Goal: Task Accomplishment & Management: Complete application form

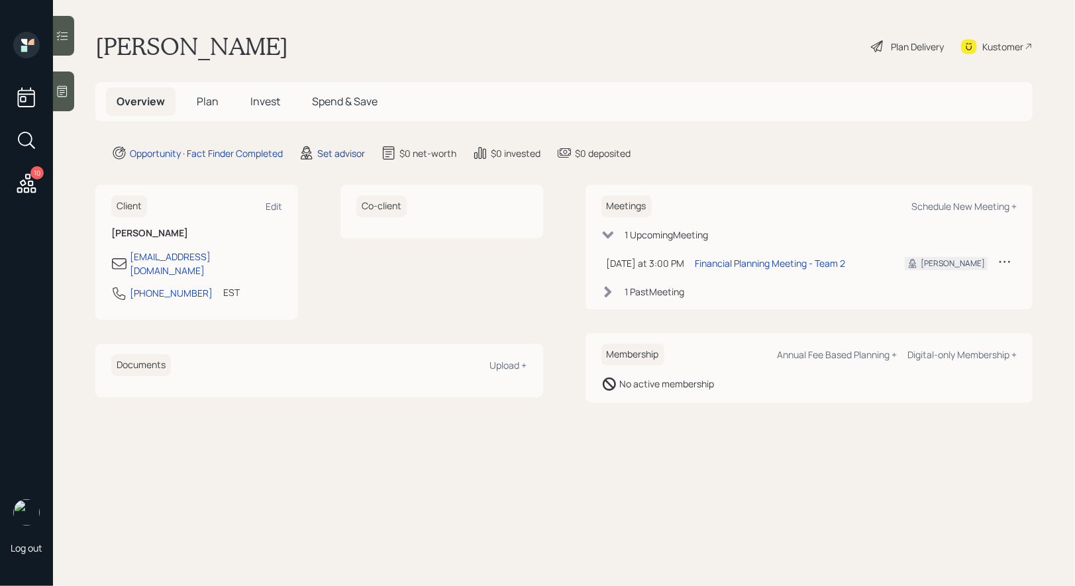
click at [331, 150] on div "Set advisor" at bounding box center [341, 153] width 48 height 14
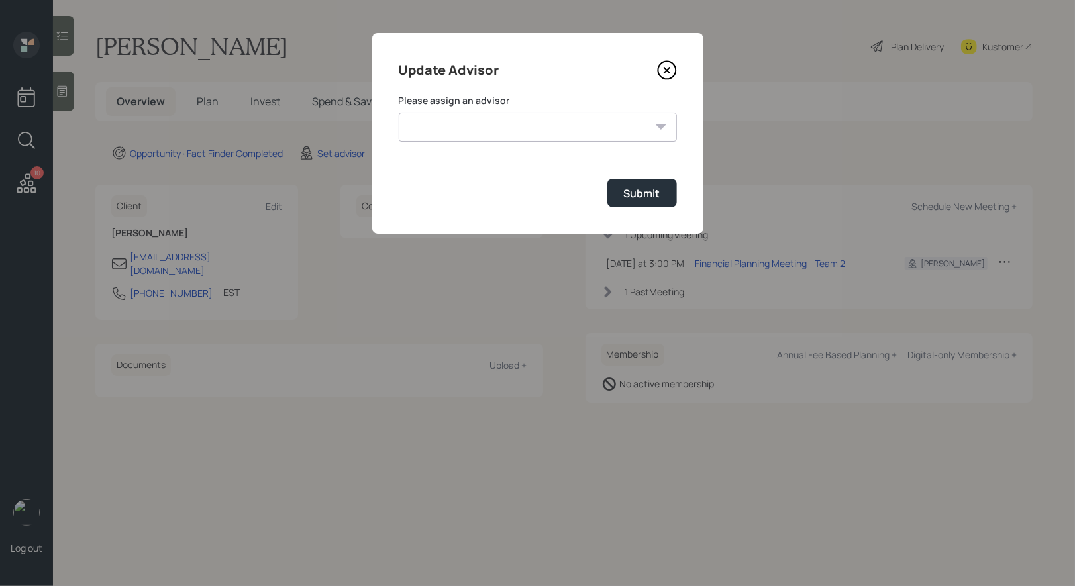
click at [556, 128] on select "[PERSON_NAME] [PERSON_NAME] End [PERSON_NAME] [PERSON_NAME] [PERSON_NAME] [PERS…" at bounding box center [538, 127] width 278 height 29
select select "8b79112e-3cfb-44f9-89e7-15267fe946c1"
click at [399, 113] on select "[PERSON_NAME] [PERSON_NAME] End [PERSON_NAME] [PERSON_NAME] [PERSON_NAME] [PERS…" at bounding box center [538, 127] width 278 height 29
click at [629, 195] on div "Submit" at bounding box center [642, 193] width 36 height 15
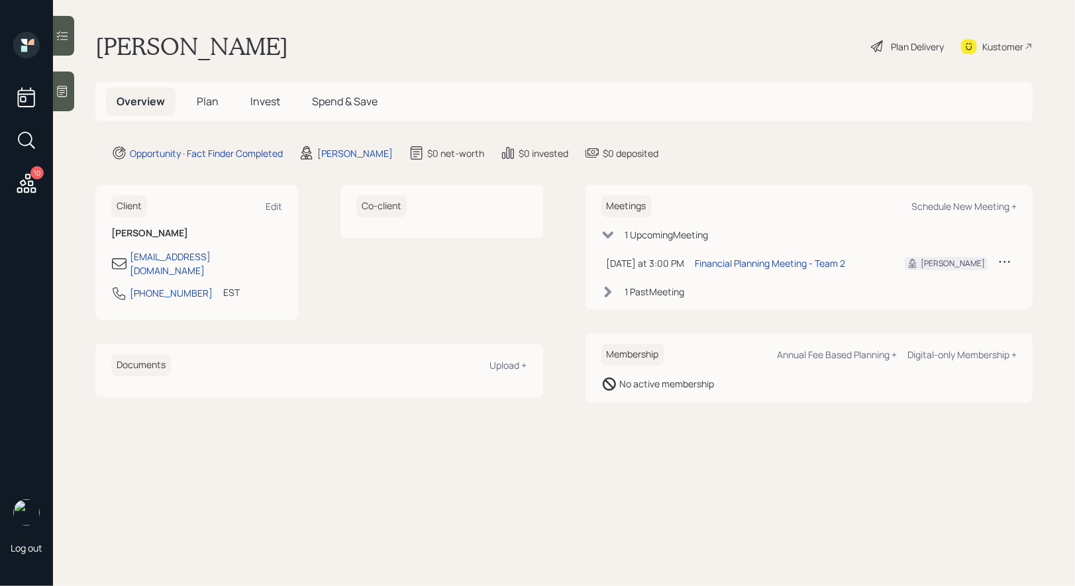
click at [58, 93] on icon at bounding box center [63, 91] width 10 height 11
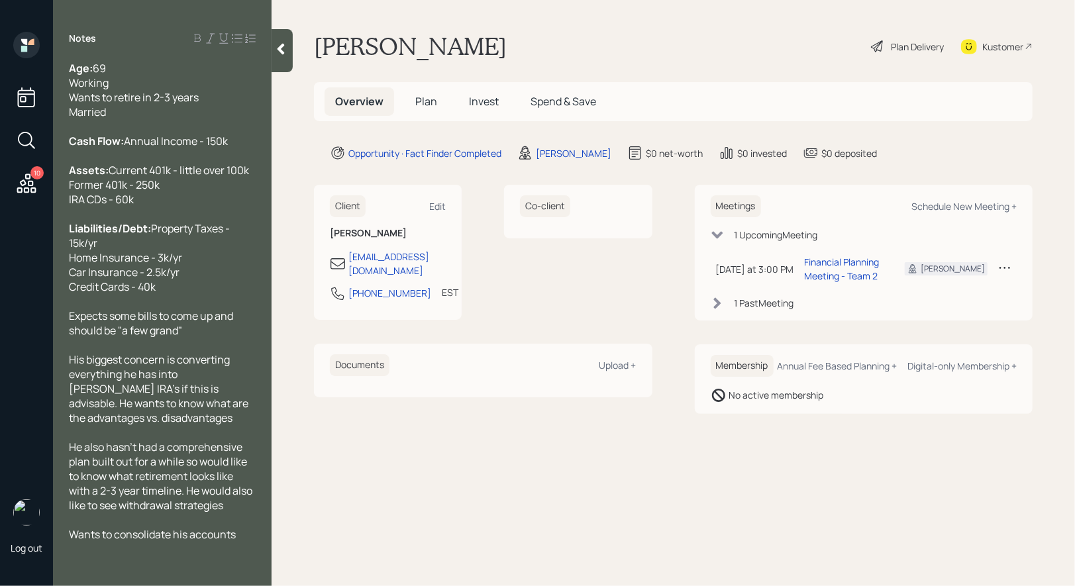
click at [423, 99] on span "Plan" at bounding box center [426, 101] width 22 height 15
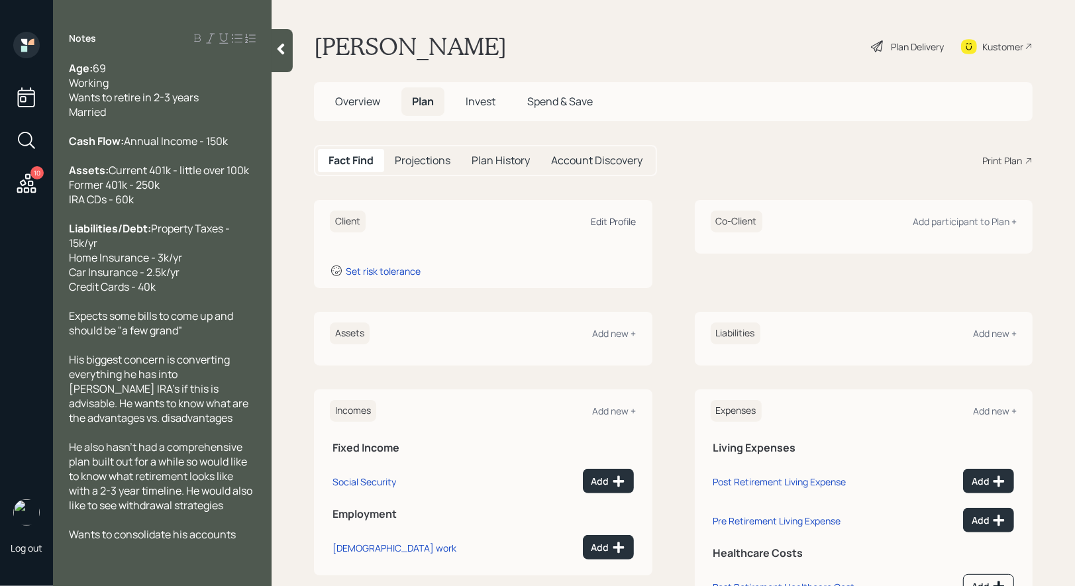
click at [619, 219] on div "Edit Profile" at bounding box center [613, 221] width 45 height 13
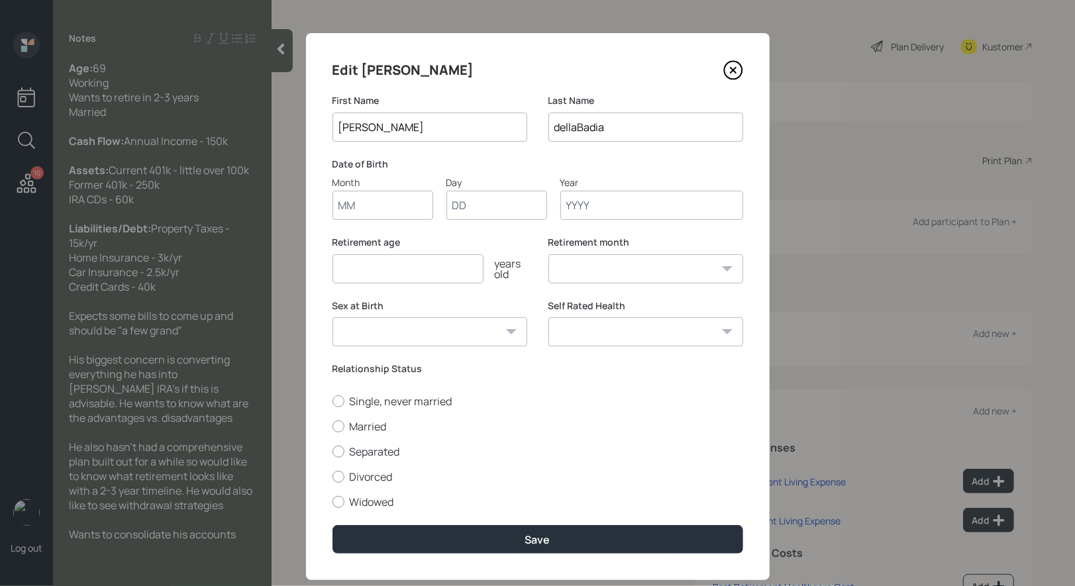
click at [373, 207] on input "Month" at bounding box center [382, 205] width 101 height 29
type input "01"
type input "1955"
select select "1"
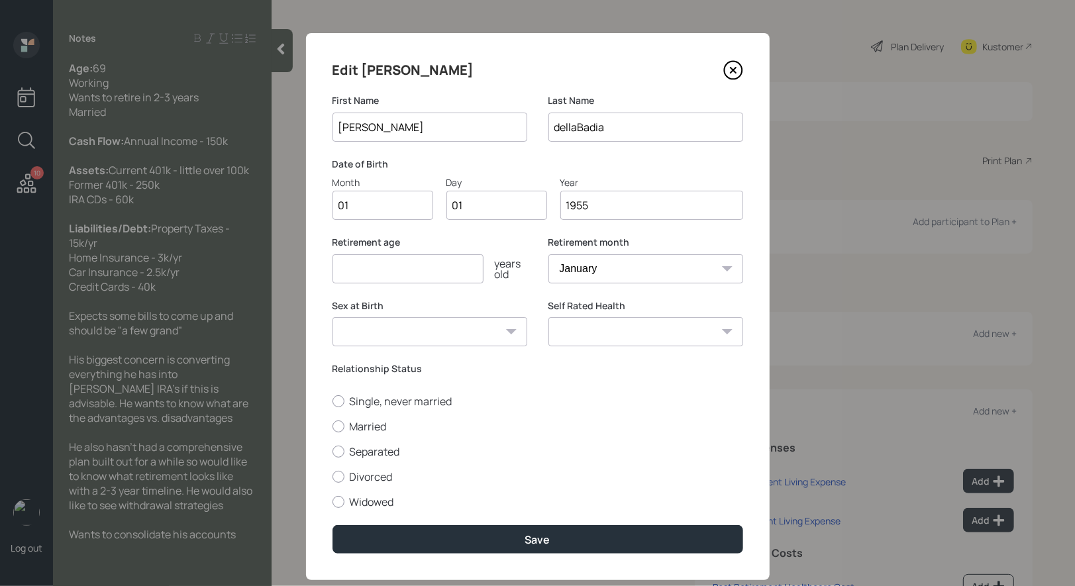
type input "1955"
click at [354, 278] on input "number" at bounding box center [407, 268] width 151 height 29
type input "6"
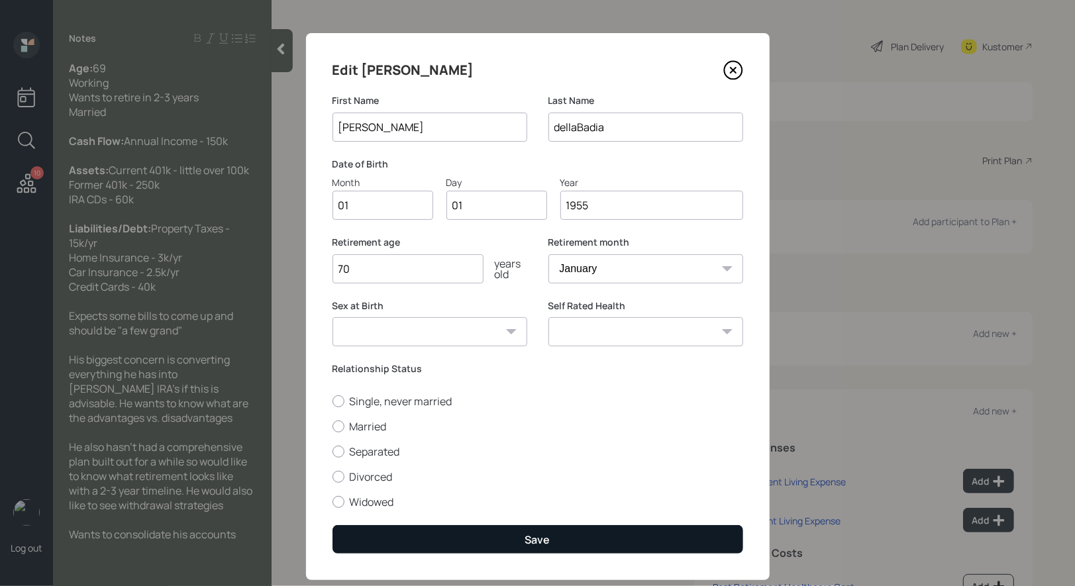
type input "70"
click at [431, 538] on button "Save" at bounding box center [537, 539] width 411 height 28
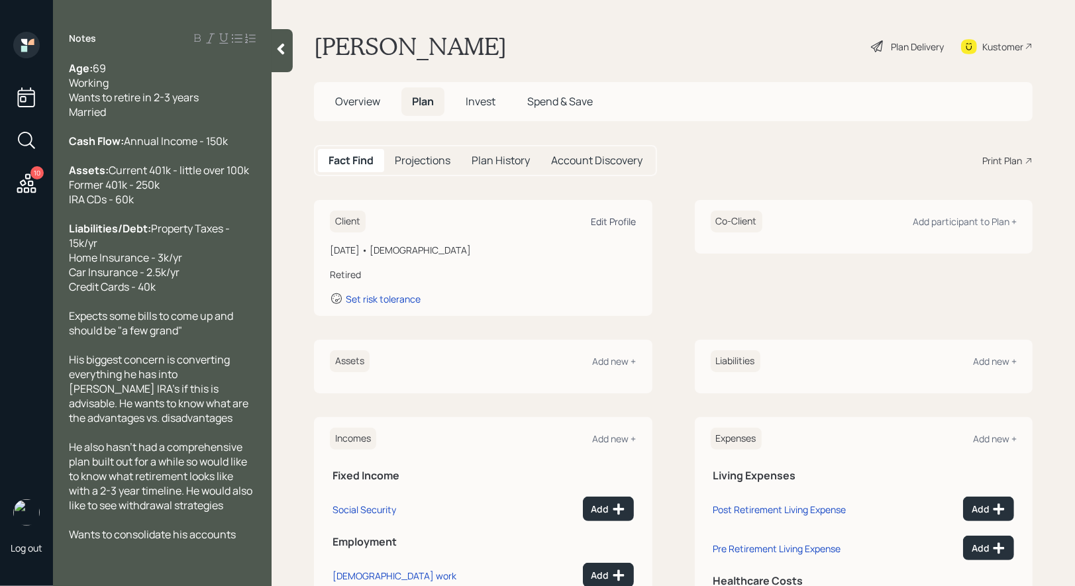
click at [607, 219] on div "Edit Profile" at bounding box center [613, 221] width 45 height 13
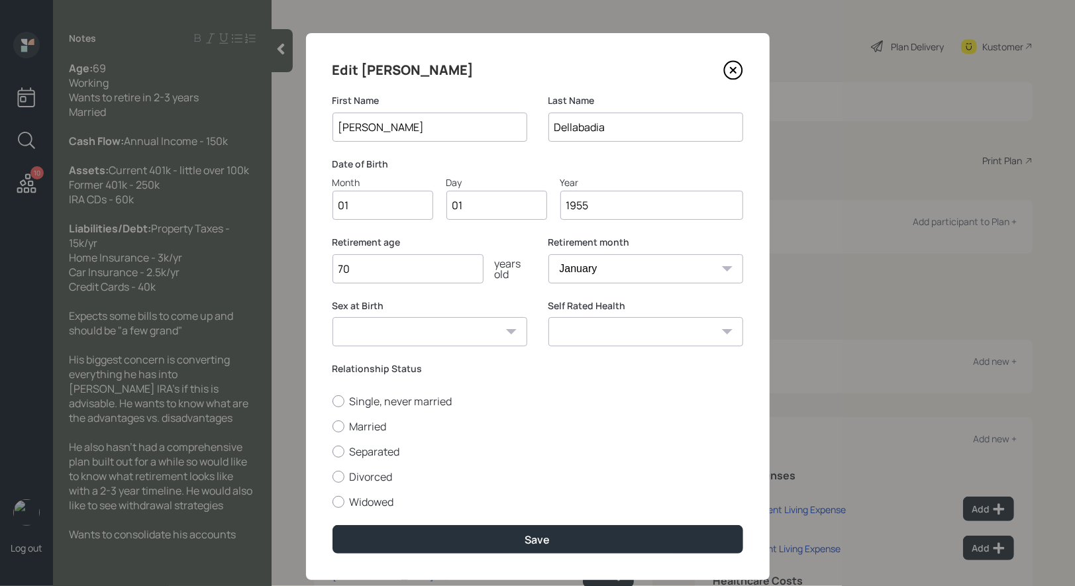
click at [601, 213] on input "1955" at bounding box center [651, 205] width 183 height 29
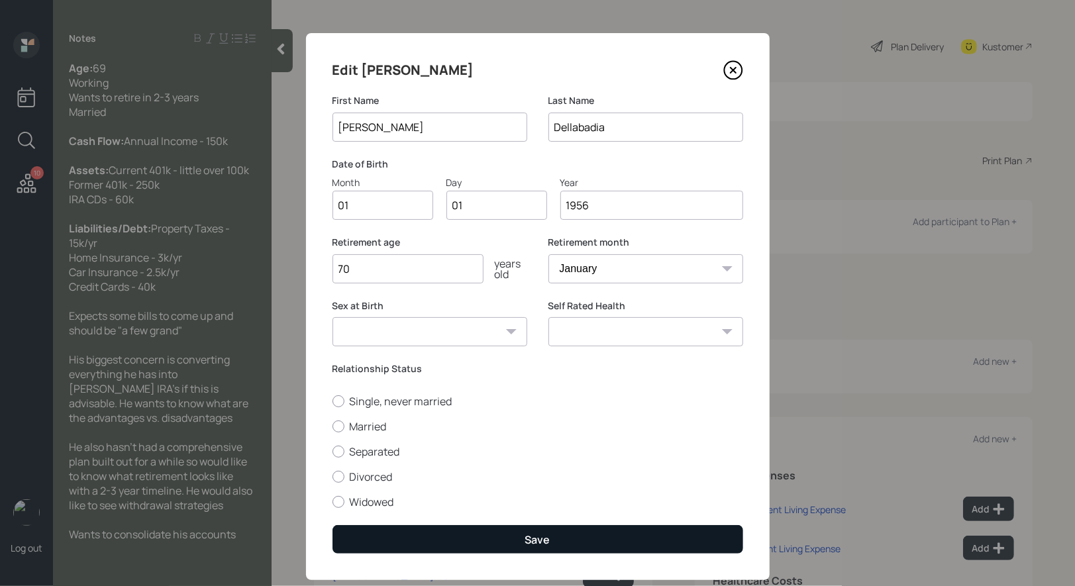
type input "1956"
click at [516, 540] on button "Save" at bounding box center [537, 539] width 411 height 28
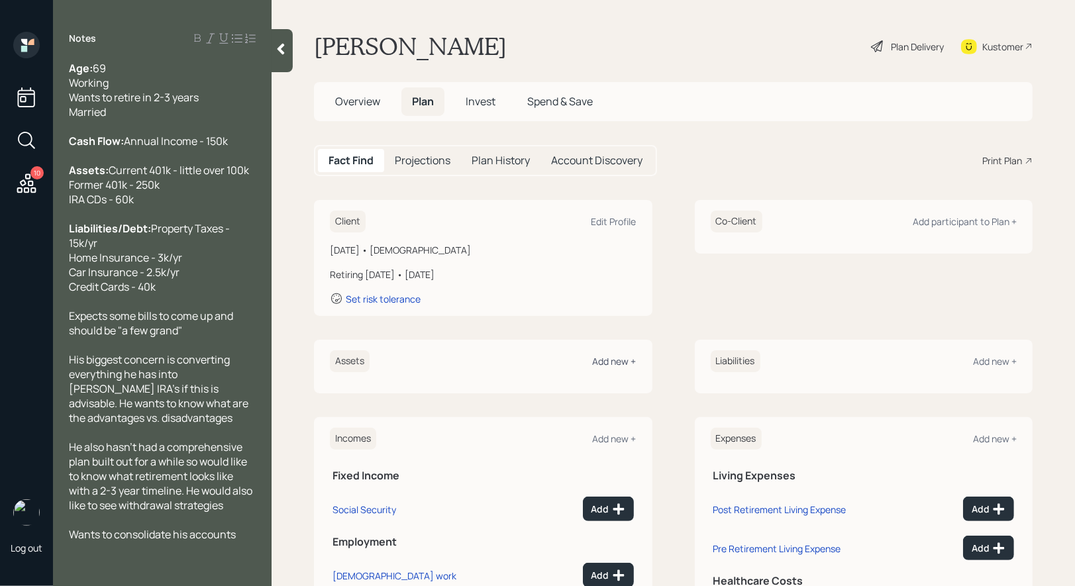
click at [619, 359] on div "Add new +" at bounding box center [615, 361] width 44 height 13
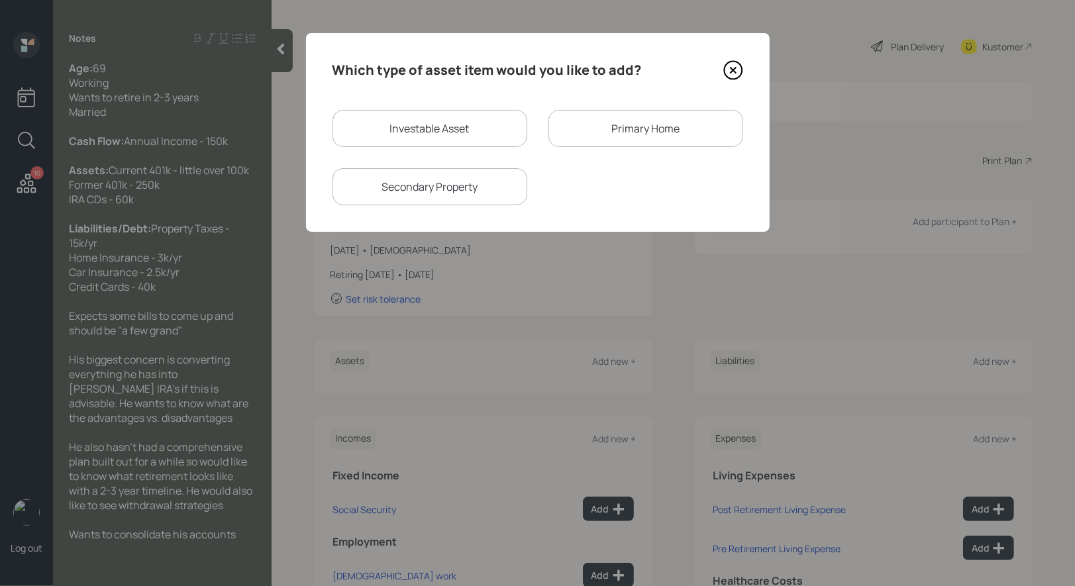
click at [457, 132] on div "Investable Asset" at bounding box center [429, 128] width 195 height 37
select select "taxable"
select select "balanced"
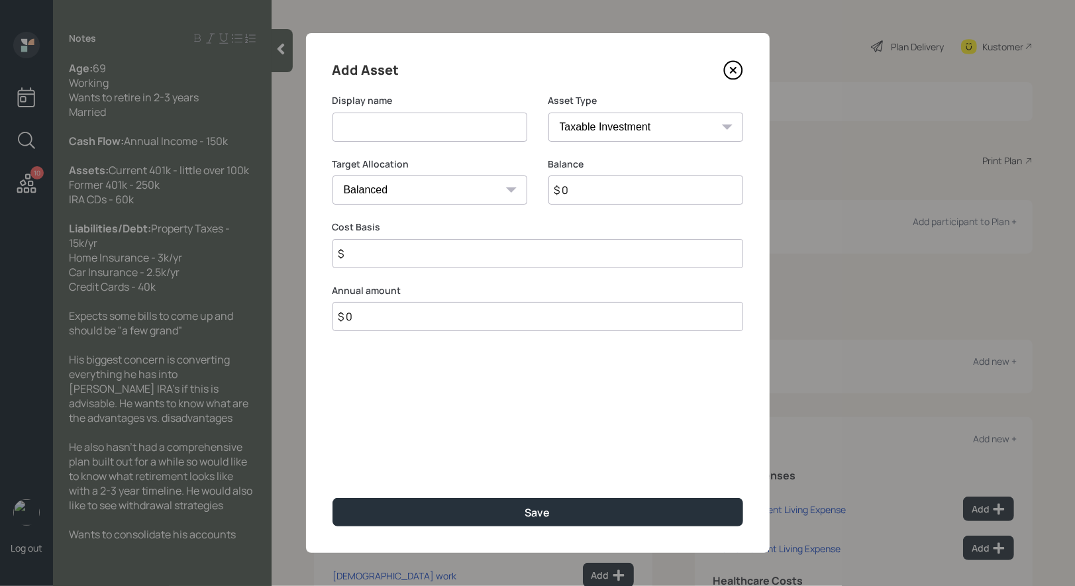
click at [411, 114] on input at bounding box center [429, 127] width 195 height 29
type input "Current 401k"
click at [569, 128] on select "SEP [PERSON_NAME] IRA 401(k) [PERSON_NAME] 401(k) 403(b) [PERSON_NAME] 403(b) 4…" at bounding box center [645, 127] width 195 height 29
select select "company_sponsored"
click at [548, 113] on select "SEP [PERSON_NAME] IRA 401(k) [PERSON_NAME] 401(k) 403(b) [PERSON_NAME] 403(b) 4…" at bounding box center [645, 127] width 195 height 29
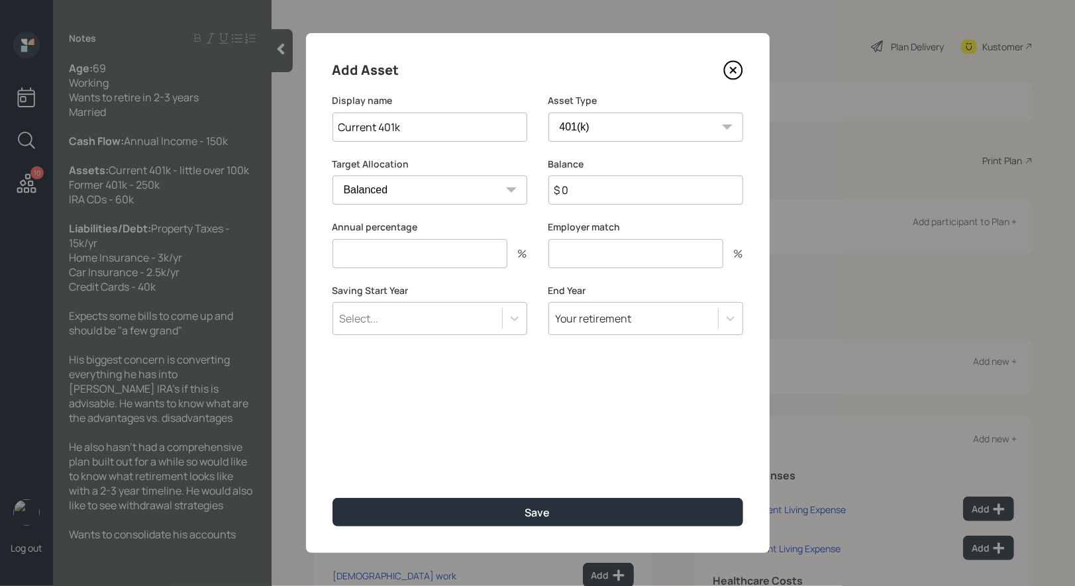
click at [591, 193] on input "$ 0" at bounding box center [645, 190] width 195 height 29
type input "$ 100,000"
click at [358, 257] on input "number" at bounding box center [419, 253] width 175 height 29
type input "0"
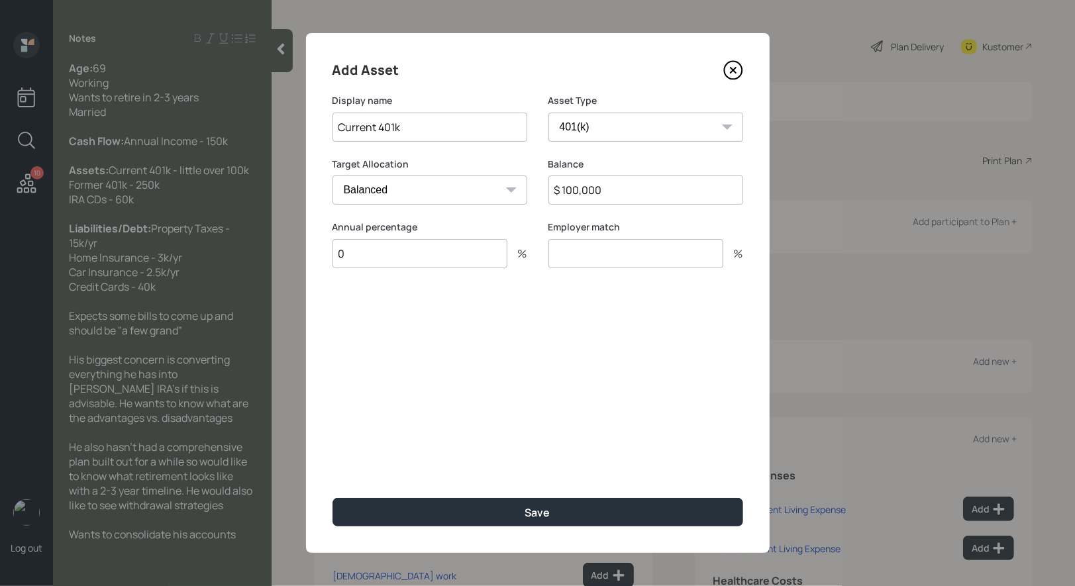
click at [572, 252] on input "number" at bounding box center [635, 253] width 175 height 29
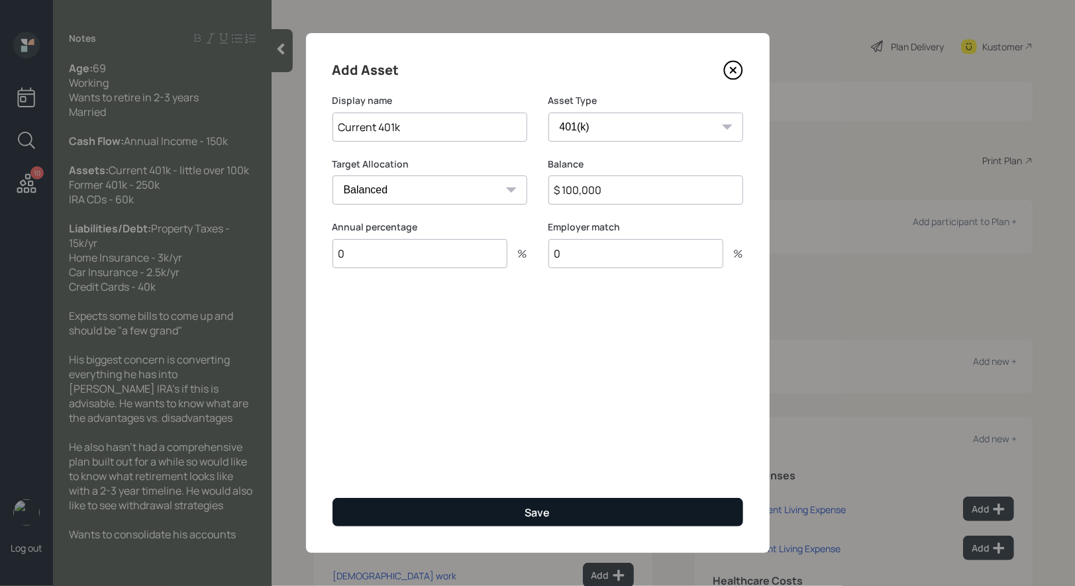
type input "0"
click at [491, 511] on button "Save" at bounding box center [537, 512] width 411 height 28
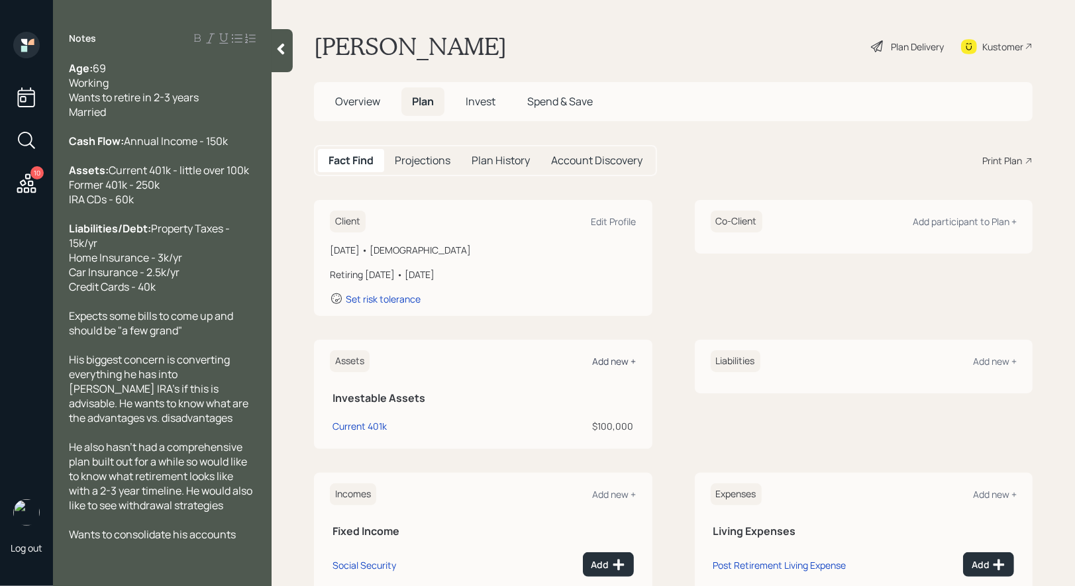
click at [603, 360] on div "Add new +" at bounding box center [615, 361] width 44 height 13
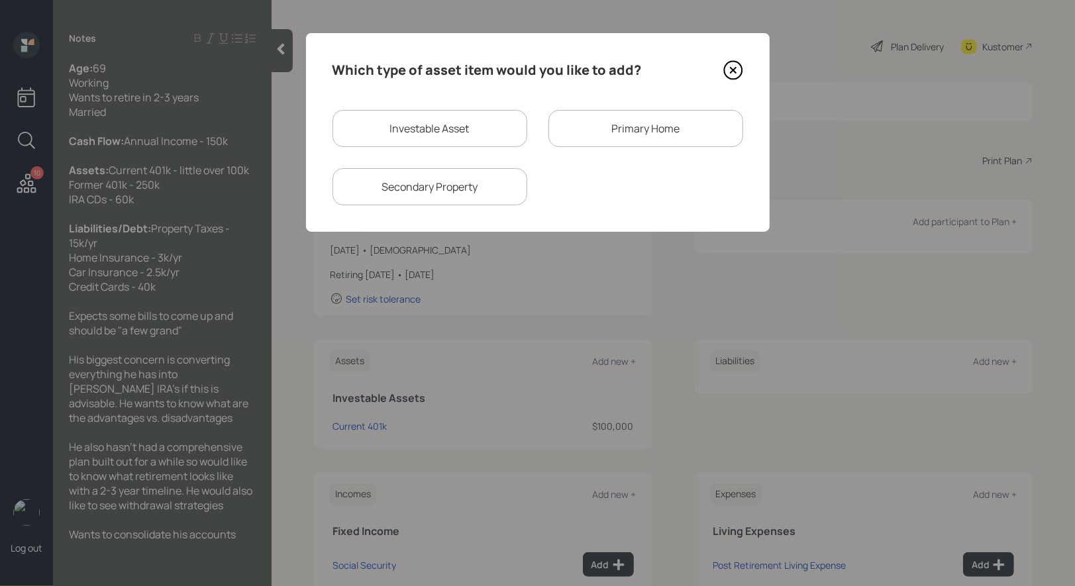
click at [367, 127] on div "Investable Asset" at bounding box center [429, 128] width 195 height 37
select select "taxable"
select select "balanced"
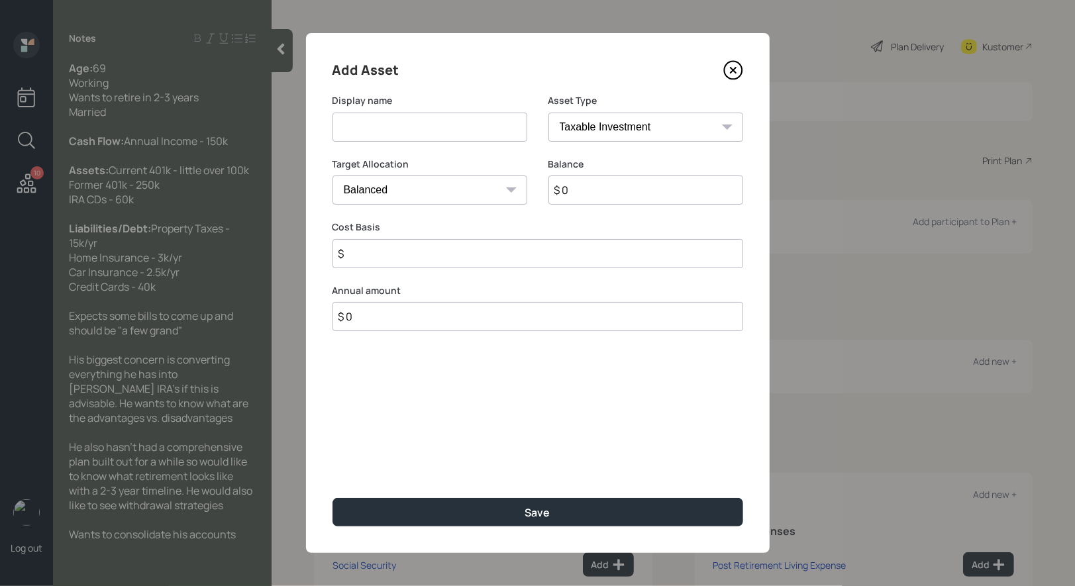
click at [390, 125] on input at bounding box center [429, 127] width 195 height 29
type input "Former 401k"
click at [598, 125] on select "SEP [PERSON_NAME] IRA 401(k) [PERSON_NAME] 401(k) 403(b) [PERSON_NAME] 403(b) 4…" at bounding box center [645, 127] width 195 height 29
select select "company_sponsored"
click at [548, 113] on select "SEP [PERSON_NAME] IRA 401(k) [PERSON_NAME] 401(k) 403(b) [PERSON_NAME] 403(b) 4…" at bounding box center [645, 127] width 195 height 29
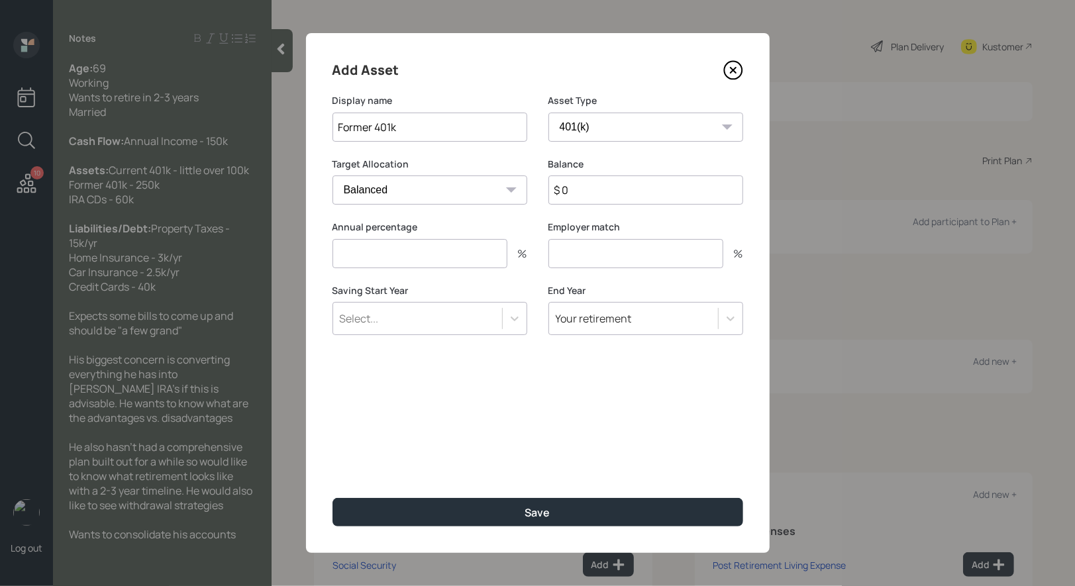
click at [626, 188] on input "$ 0" at bounding box center [645, 190] width 195 height 29
type input "$ 250,000"
click at [472, 250] on input "number" at bounding box center [419, 253] width 175 height 29
type input "0"
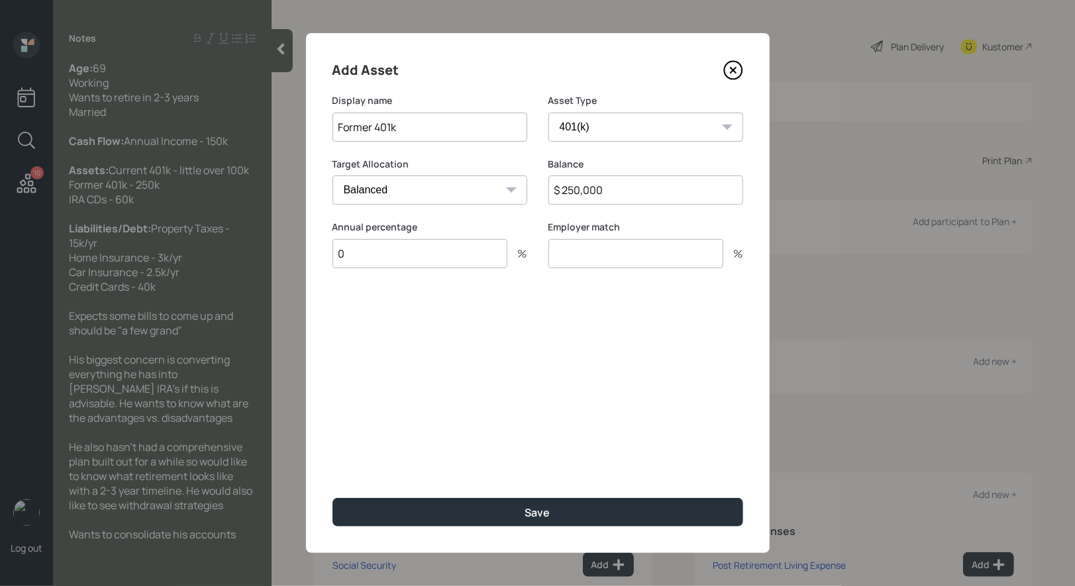
click at [662, 256] on input "number" at bounding box center [635, 253] width 175 height 29
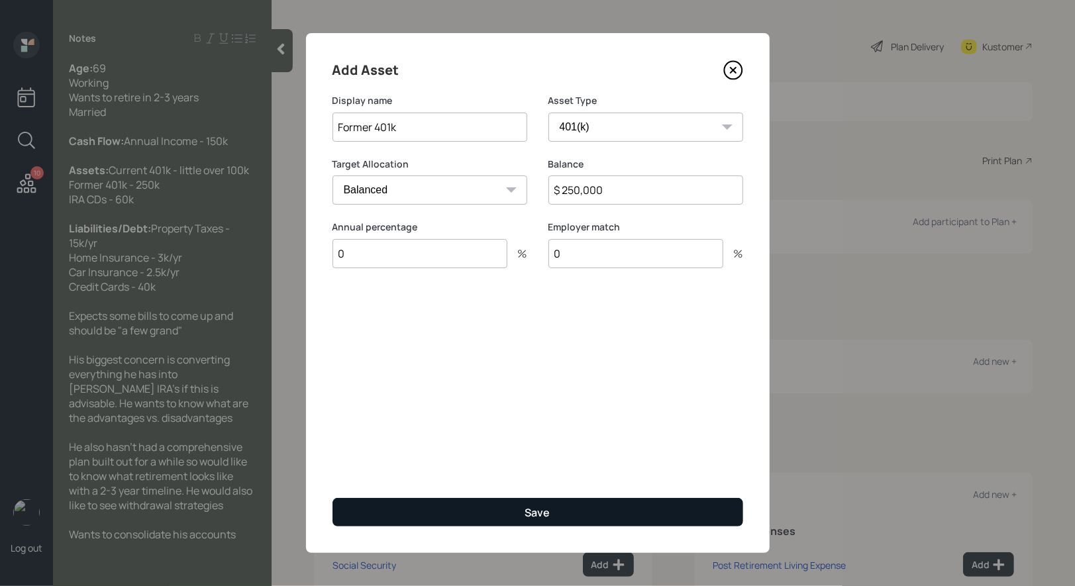
type input "0"
click at [511, 507] on button "Save" at bounding box center [537, 512] width 411 height 28
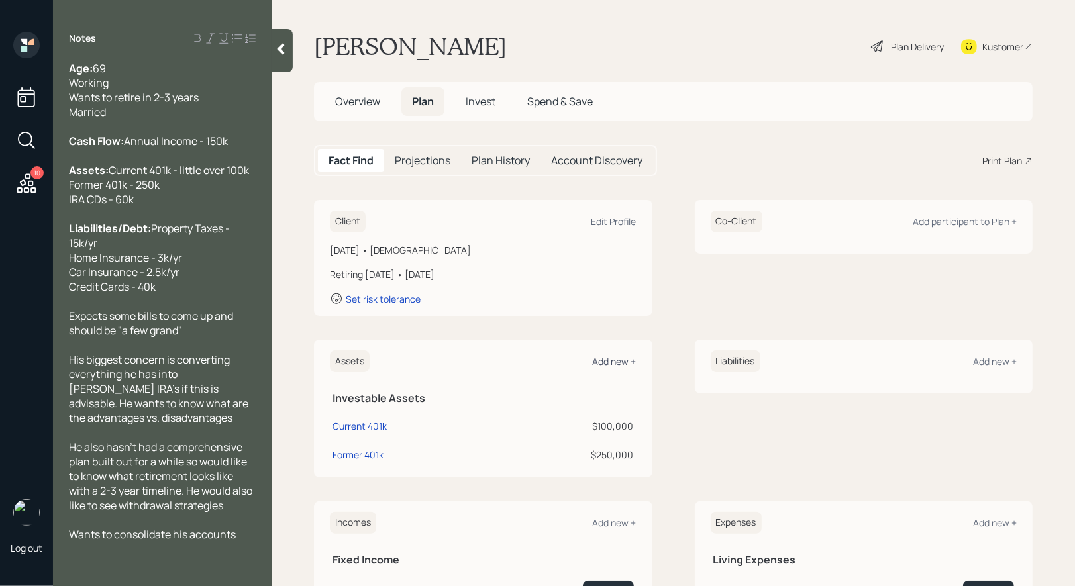
click at [611, 363] on div "Add new +" at bounding box center [615, 361] width 44 height 13
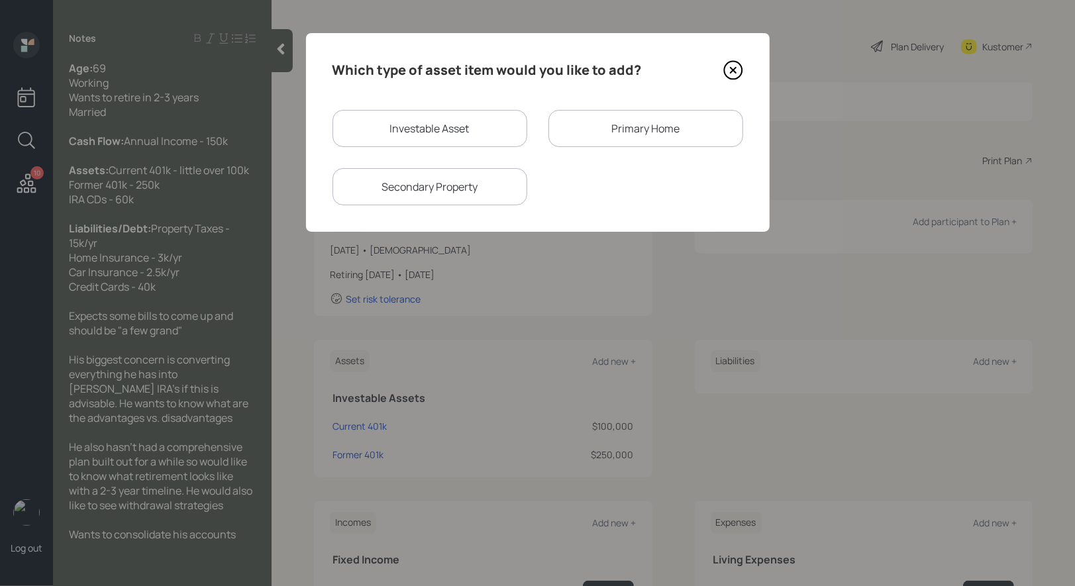
click at [429, 122] on div "Investable Asset" at bounding box center [429, 128] width 195 height 37
select select "taxable"
select select "balanced"
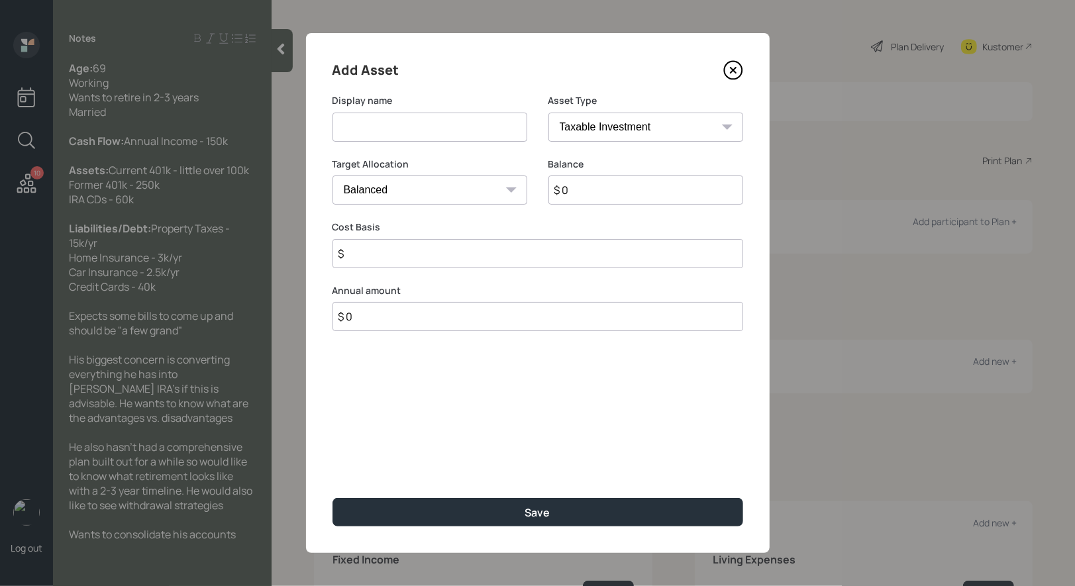
click at [414, 121] on input at bounding box center [429, 127] width 195 height 29
type input "IRA (CD's)"
click at [464, 191] on select "Cash Conservative Balanced Aggressive" at bounding box center [429, 190] width 195 height 29
select select "conservative"
click at [332, 176] on select "Cash Conservative Balanced Aggressive" at bounding box center [429, 190] width 195 height 29
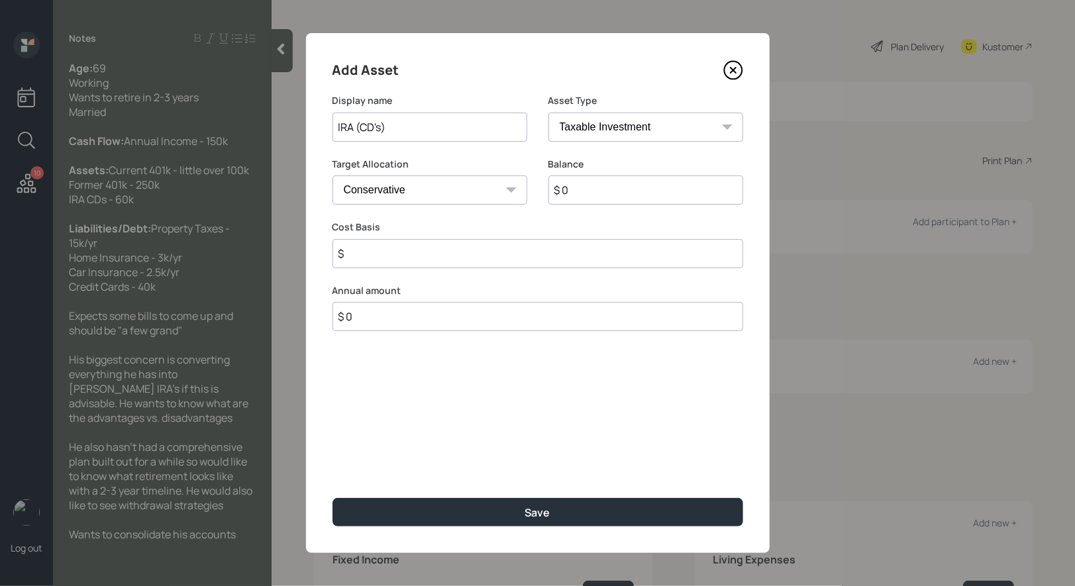
click at [586, 195] on input "$ 0" at bounding box center [645, 190] width 195 height 29
type input "$ 60,000"
click at [491, 260] on input "$" at bounding box center [537, 253] width 411 height 29
type input "$ 50,000"
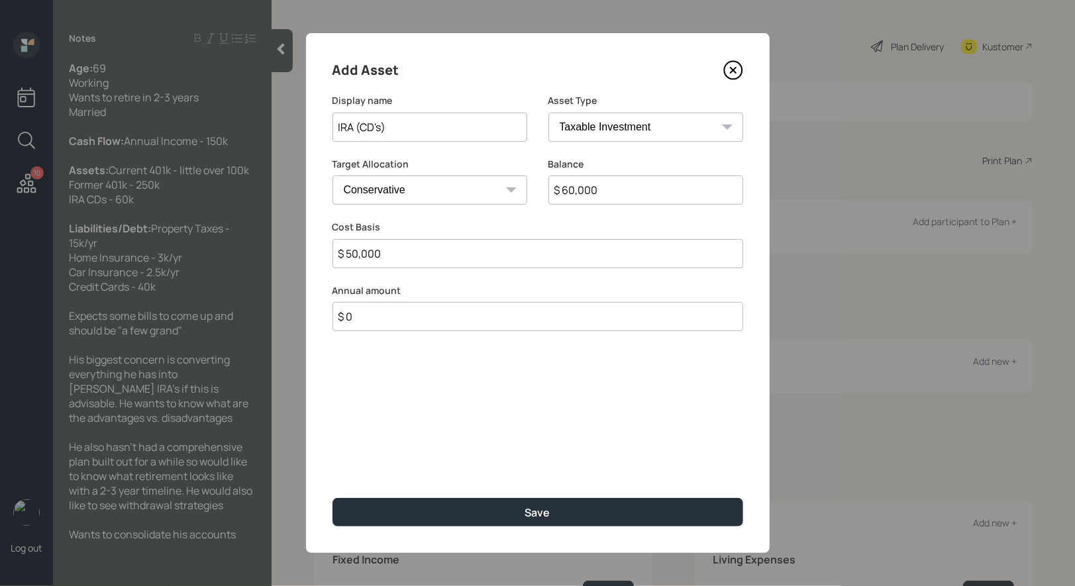
click at [658, 128] on select "SEP [PERSON_NAME] IRA 401(k) [PERSON_NAME] 401(k) 403(b) [PERSON_NAME] 403(b) 4…" at bounding box center [645, 127] width 195 height 29
select select "ira"
click at [548, 113] on select "SEP [PERSON_NAME] IRA 401(k) [PERSON_NAME] 401(k) 403(b) [PERSON_NAME] 403(b) 4…" at bounding box center [645, 127] width 195 height 29
click at [434, 266] on input "$" at bounding box center [537, 253] width 411 height 29
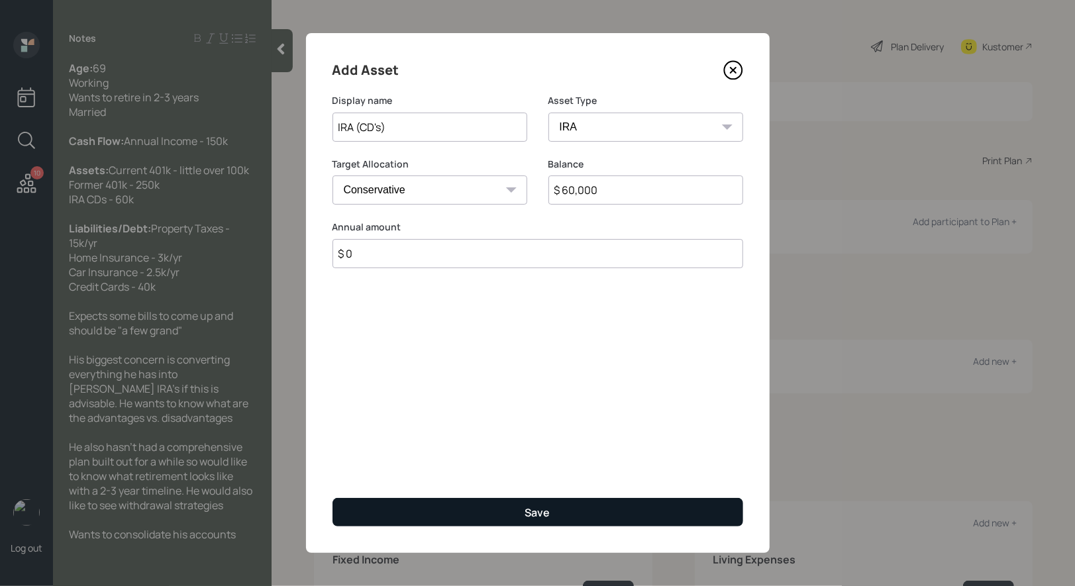
type input "$ 0"
click at [449, 508] on button "Save" at bounding box center [537, 512] width 411 height 28
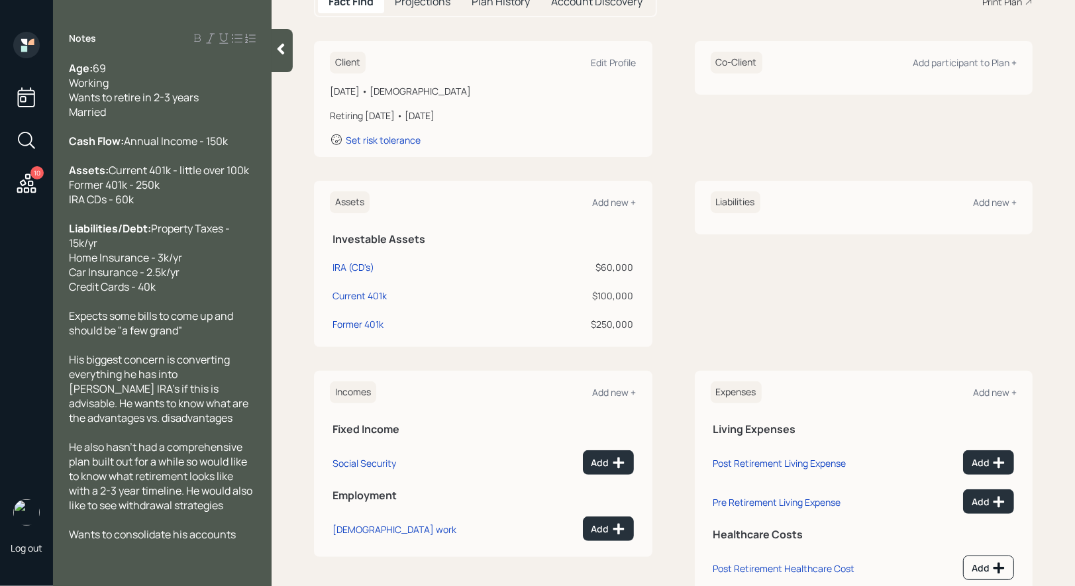
scroll to position [198, 0]
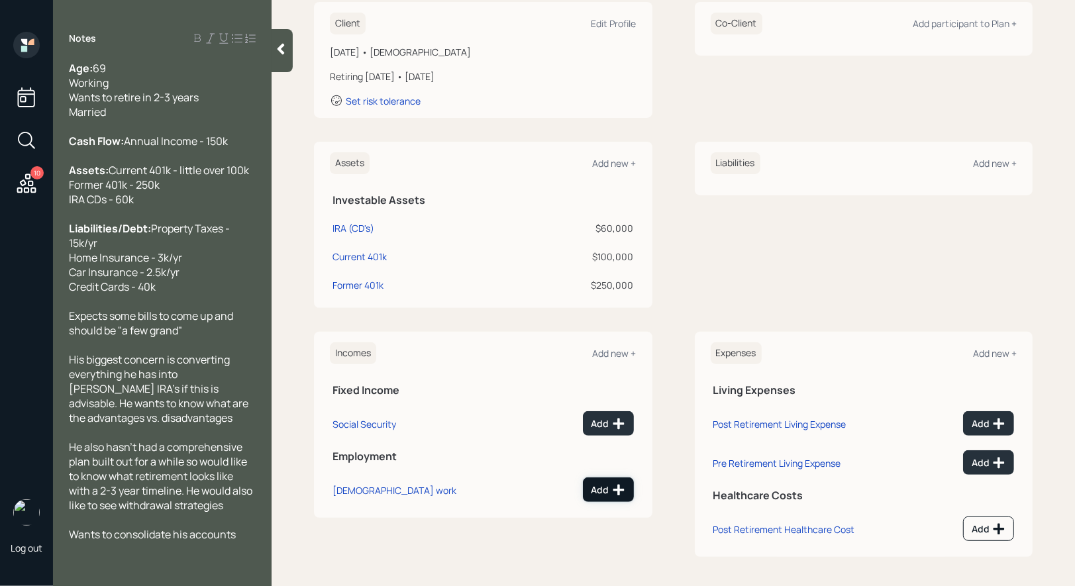
click at [611, 491] on div "Add" at bounding box center [608, 490] width 34 height 13
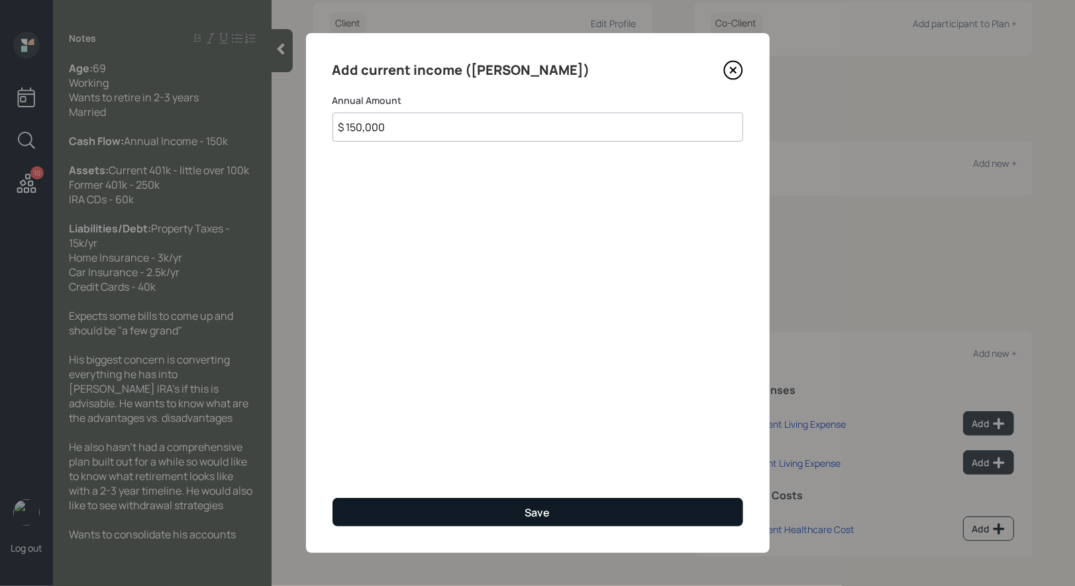
type input "$ 150,000"
click at [510, 513] on button "Save" at bounding box center [537, 512] width 411 height 28
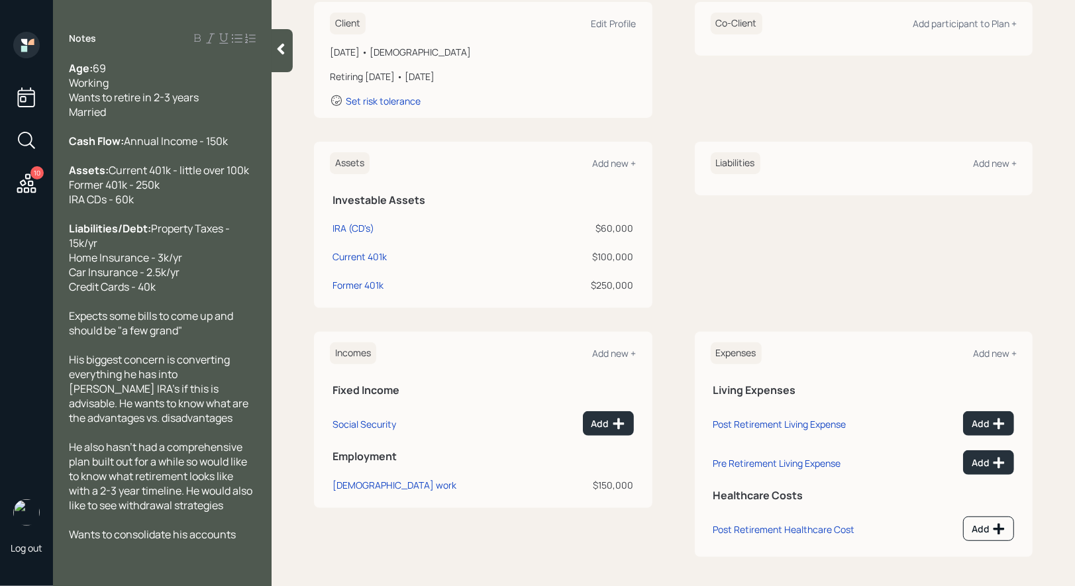
click at [607, 169] on div "Assets Add new +" at bounding box center [483, 163] width 307 height 22
click at [608, 164] on div "Add new +" at bounding box center [615, 163] width 44 height 13
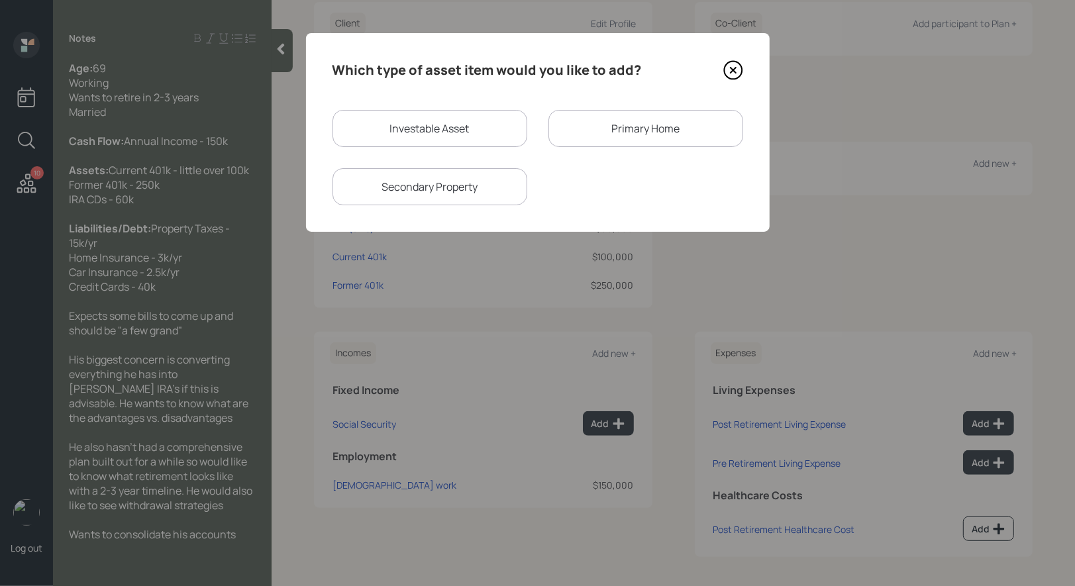
click at [599, 130] on div "Primary Home" at bounding box center [645, 128] width 195 height 37
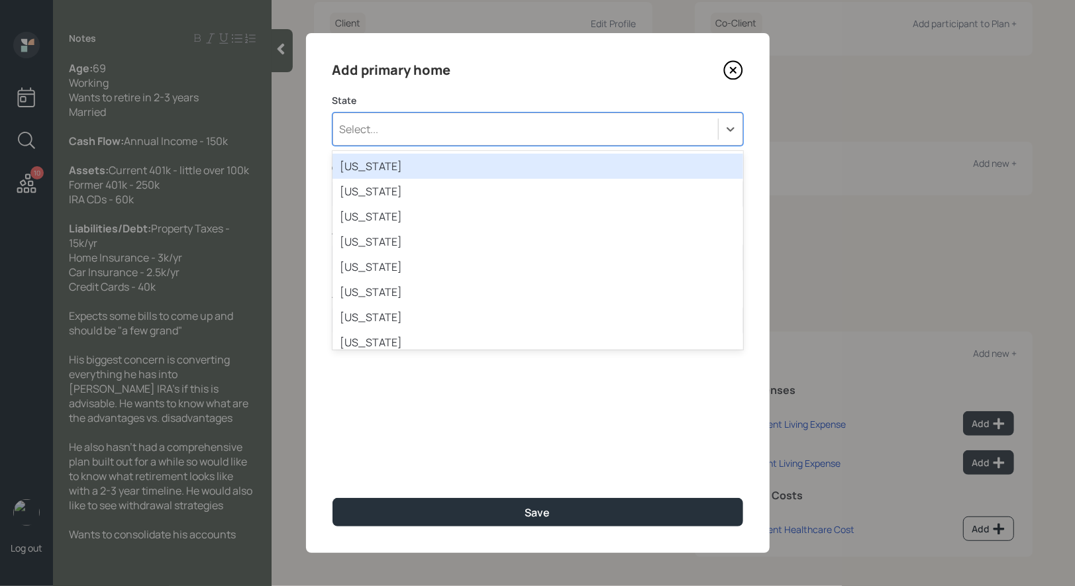
click at [450, 125] on div "Select..." at bounding box center [525, 129] width 385 height 23
type input "ny"
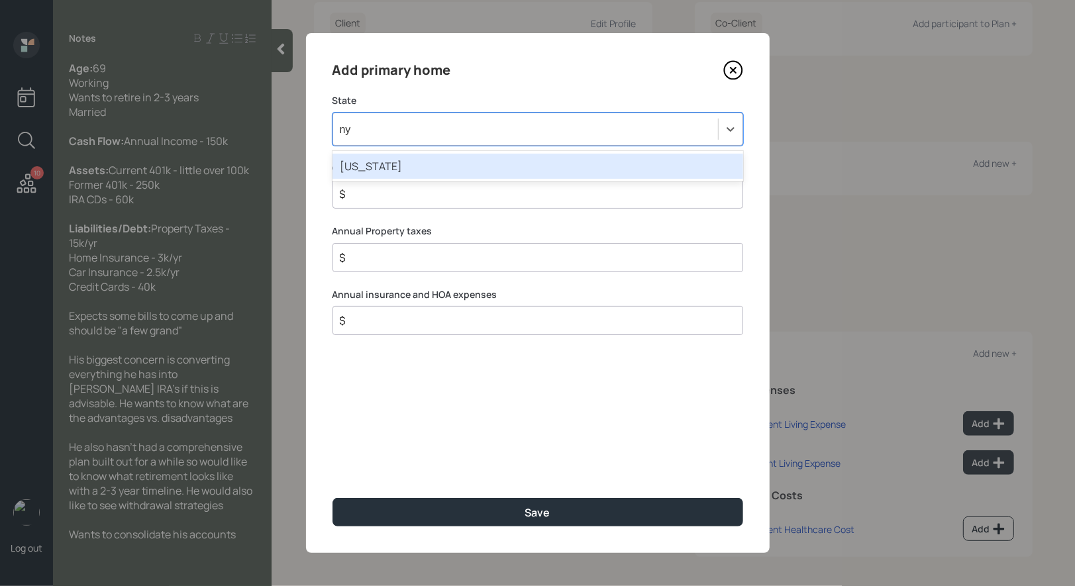
click at [395, 166] on div "[US_STATE]" at bounding box center [537, 166] width 411 height 25
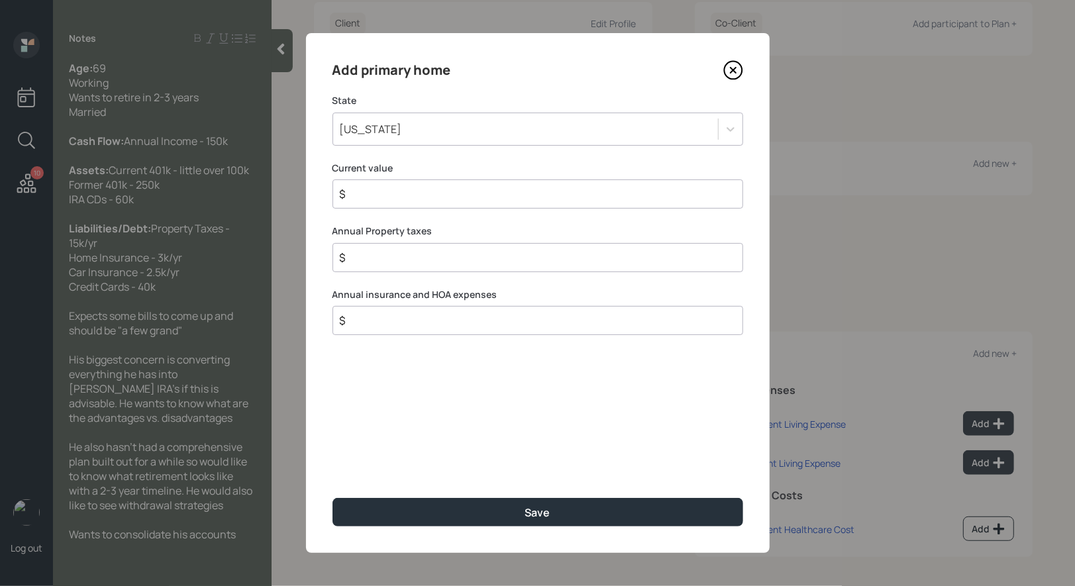
click at [366, 193] on input "$" at bounding box center [532, 194] width 388 height 16
type input "$ 1"
click at [358, 258] on input "$" at bounding box center [532, 258] width 388 height 16
type input "$ 15,000"
click at [368, 319] on input "$" at bounding box center [532, 321] width 388 height 16
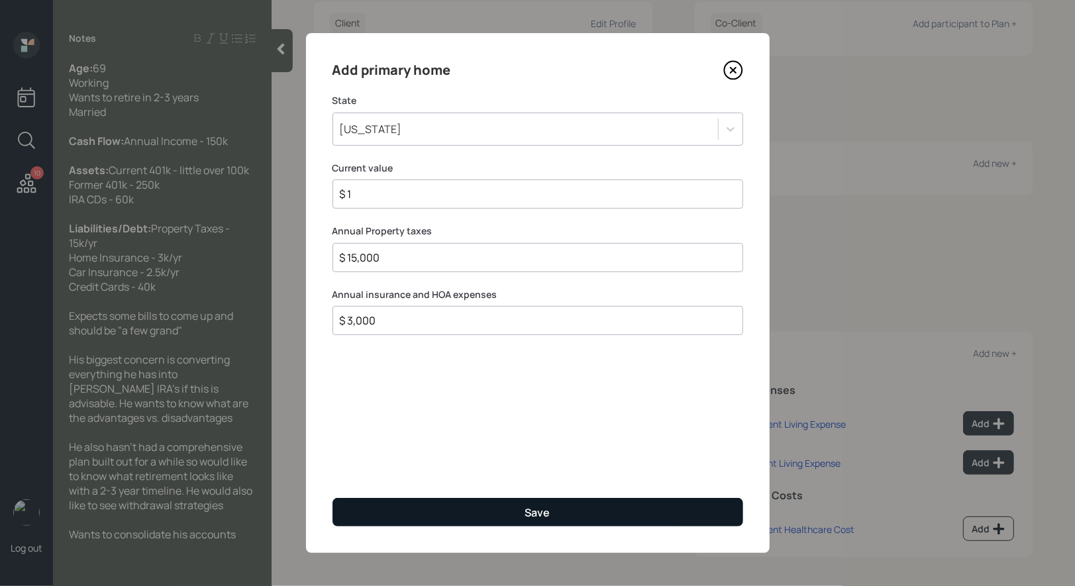
type input "$ 3,000"
click at [429, 509] on button "Save" at bounding box center [537, 512] width 411 height 28
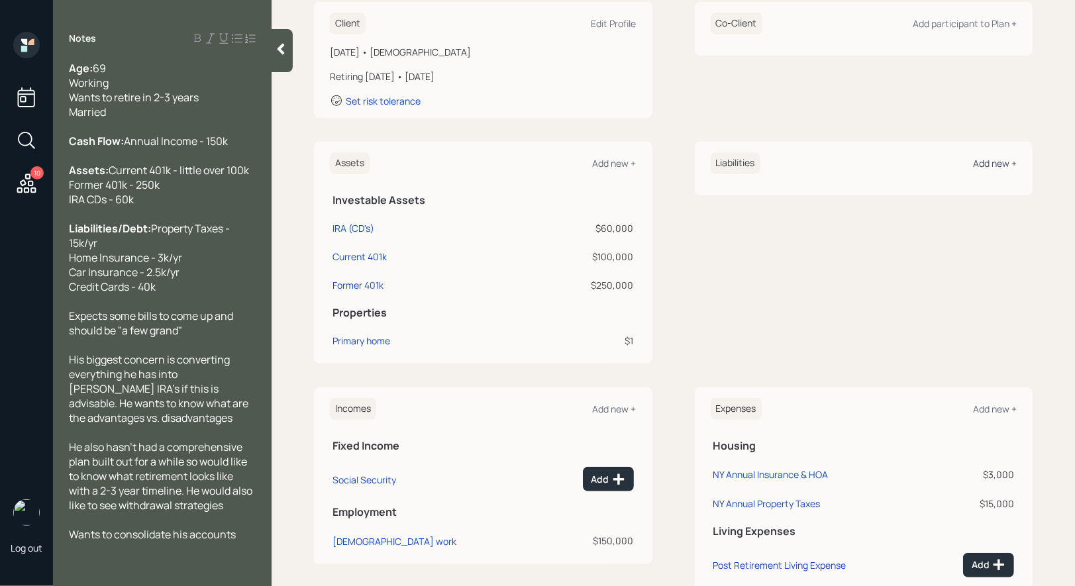
click at [994, 162] on div "Add new +" at bounding box center [995, 163] width 44 height 13
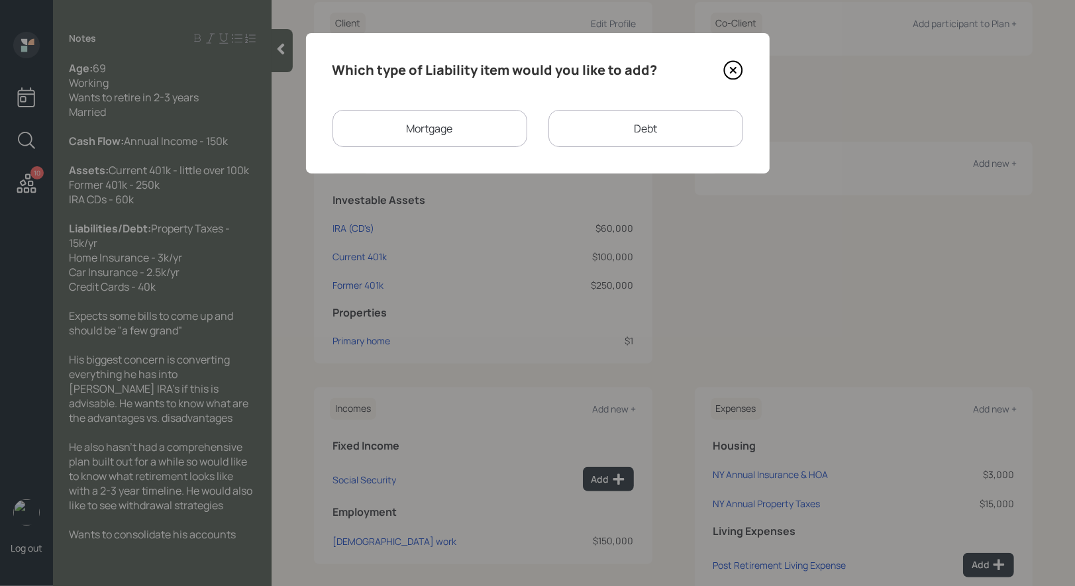
click at [633, 128] on div "Debt" at bounding box center [645, 128] width 195 height 37
select select "credit_card"
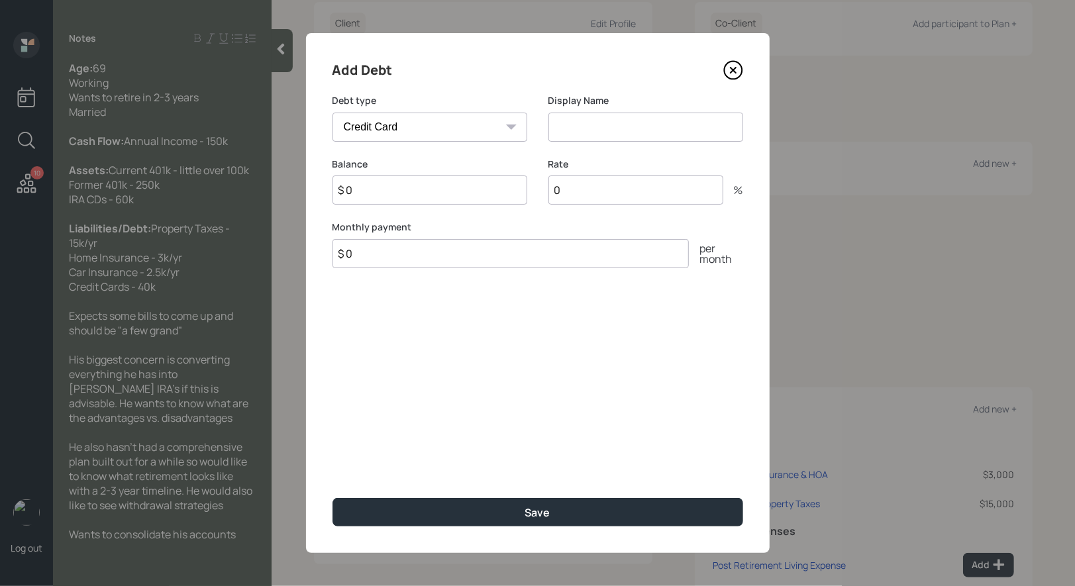
click at [586, 131] on input at bounding box center [645, 127] width 195 height 29
type input "Cards"
click at [444, 189] on input "$ 0" at bounding box center [429, 190] width 195 height 29
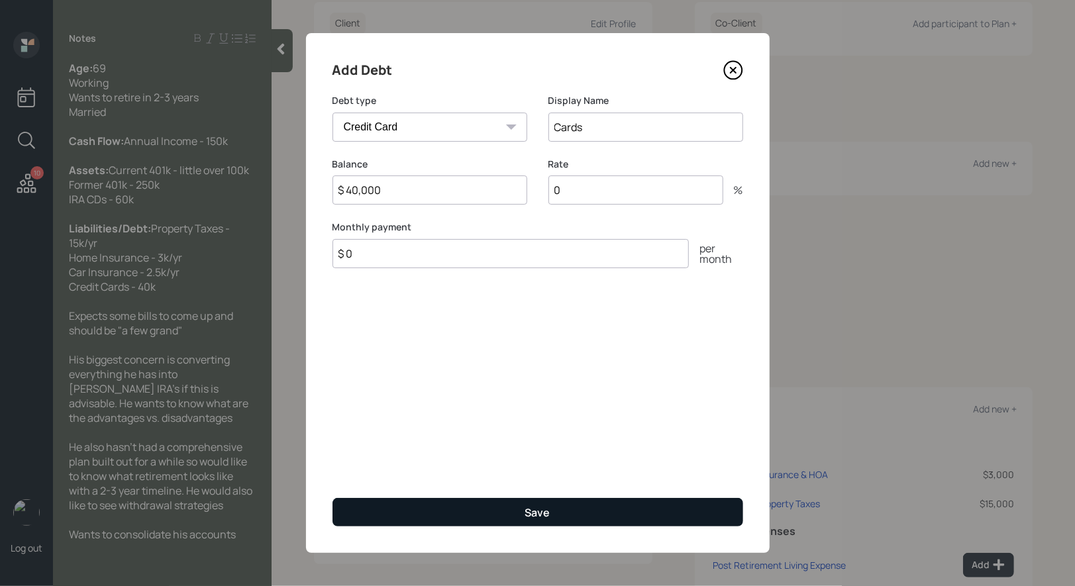
type input "$ 40,000"
click at [453, 512] on button "Save" at bounding box center [537, 512] width 411 height 28
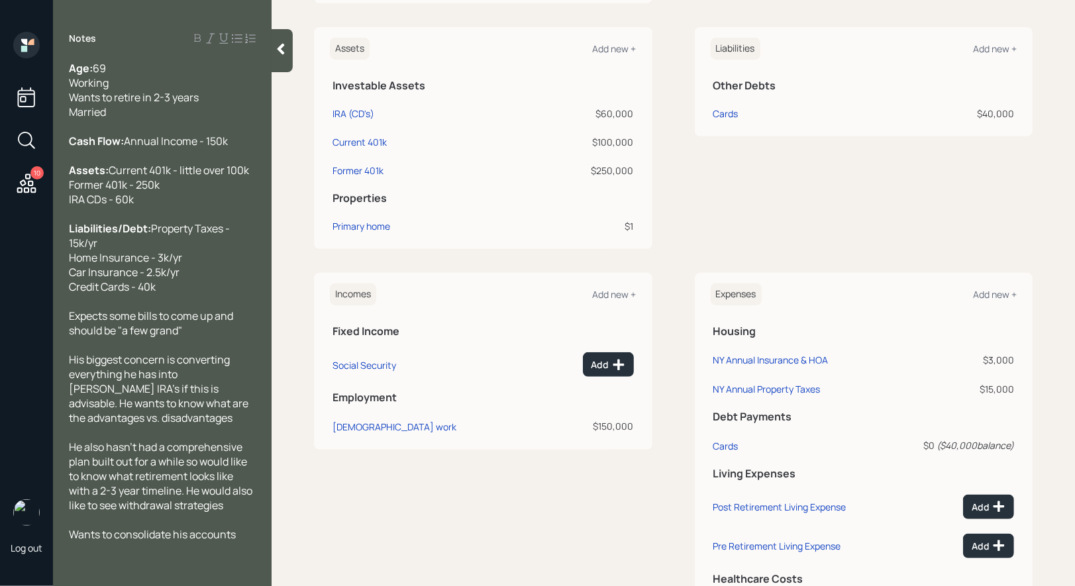
scroll to position [396, 0]
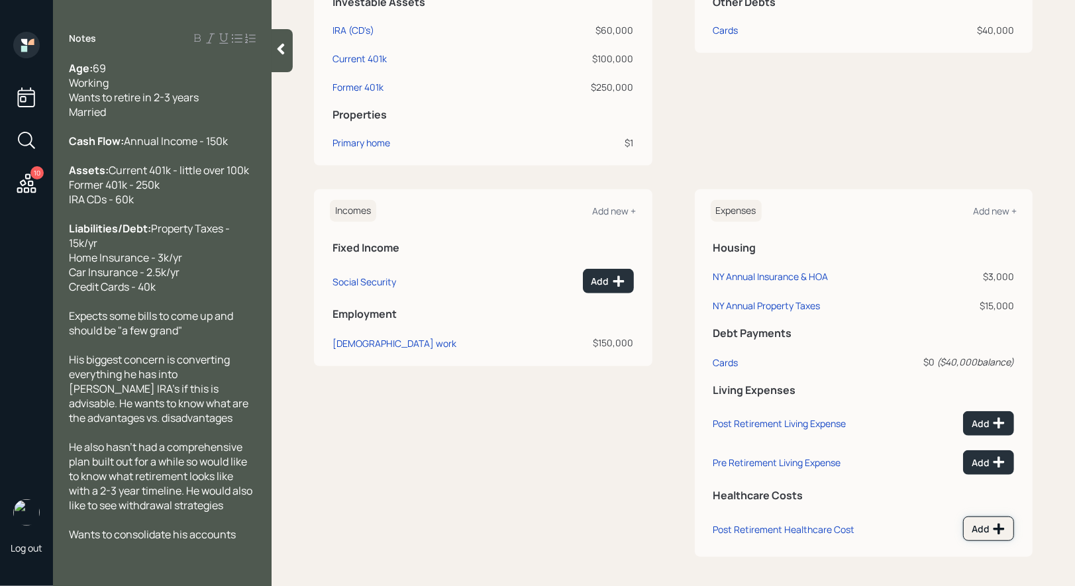
click at [995, 526] on icon at bounding box center [999, 528] width 11 height 11
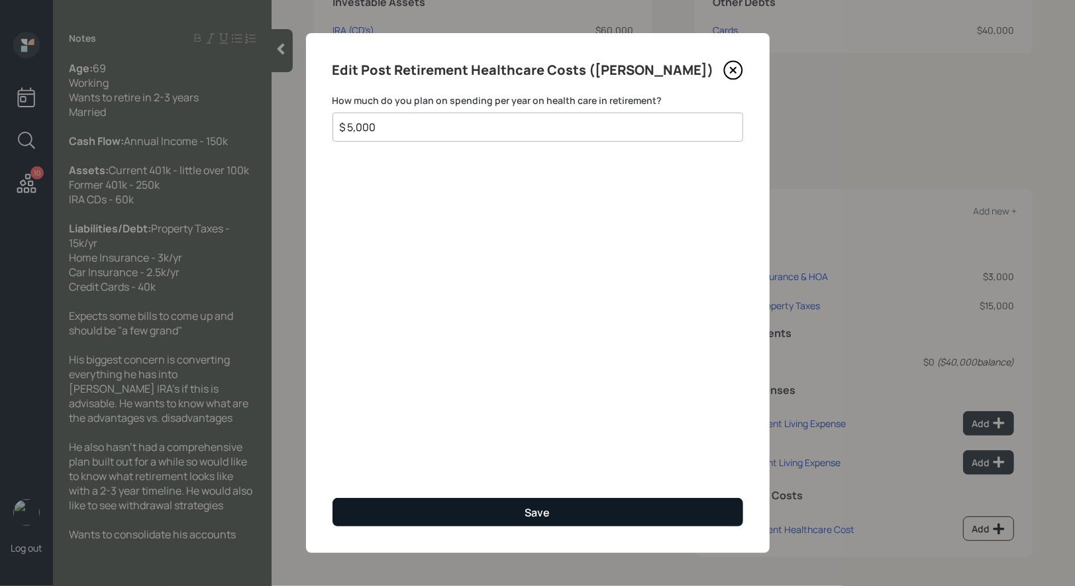
type input "$ 5,000"
click at [433, 513] on button "Save" at bounding box center [537, 512] width 411 height 28
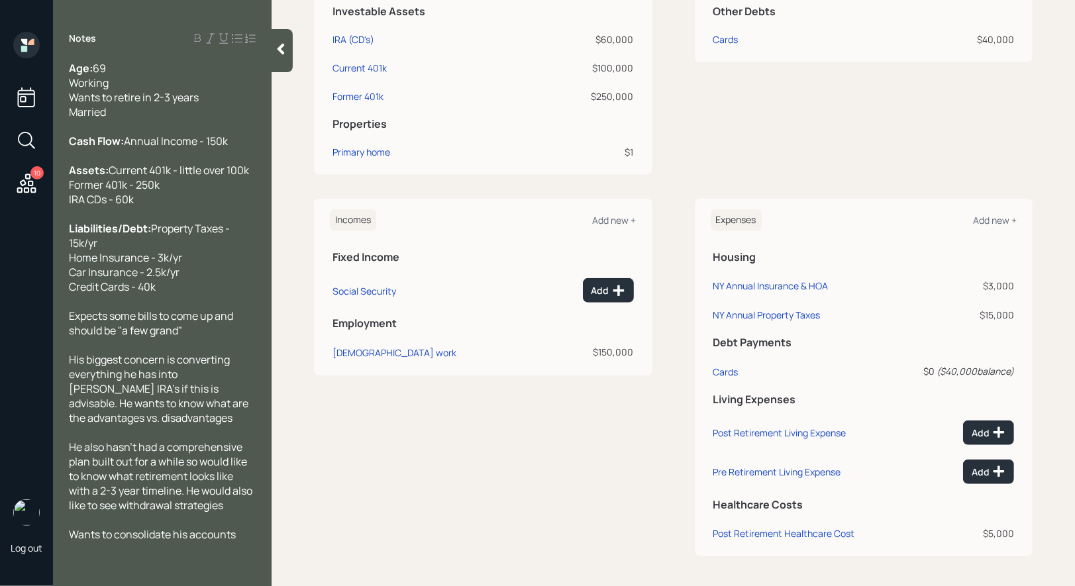
click at [283, 49] on icon at bounding box center [280, 48] width 13 height 13
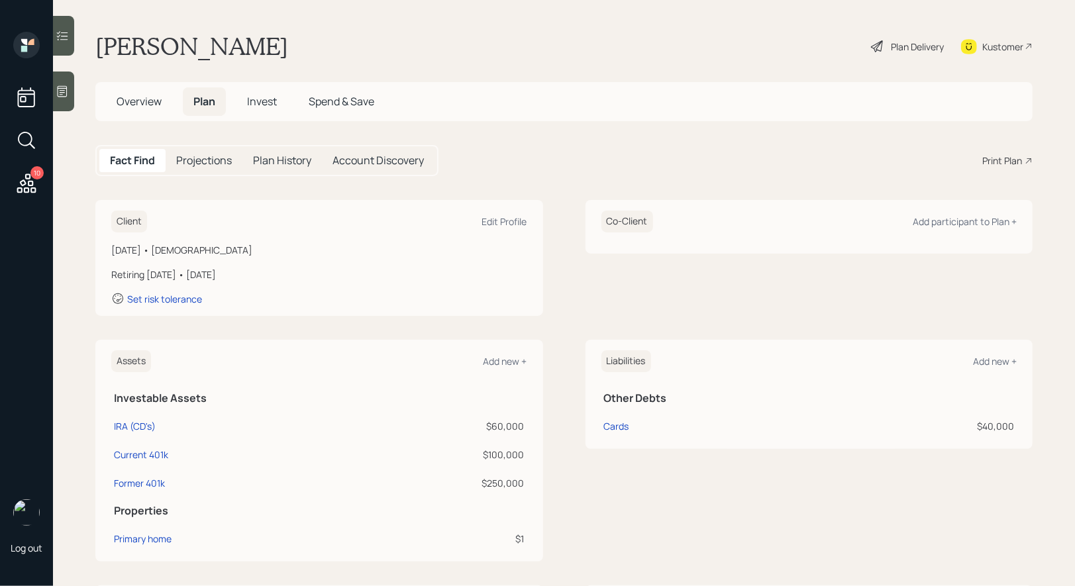
click at [33, 181] on icon at bounding box center [27, 184] width 24 height 24
